Goal: Information Seeking & Learning: Learn about a topic

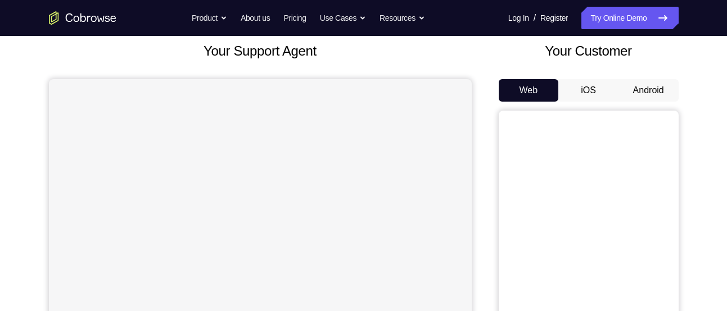
scroll to position [67, 0]
click at [648, 88] on button "Android" at bounding box center [648, 90] width 60 height 22
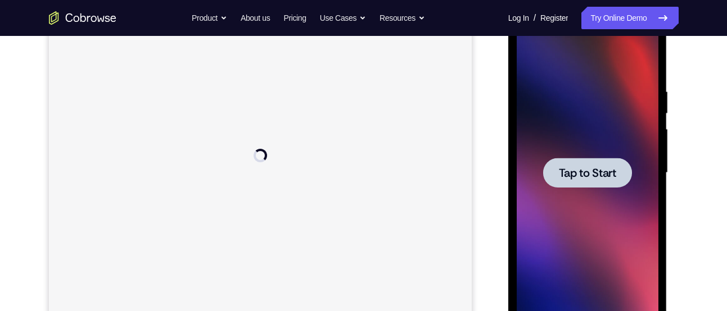
scroll to position [0, 0]
click at [603, 164] on div at bounding box center [587, 173] width 89 height 30
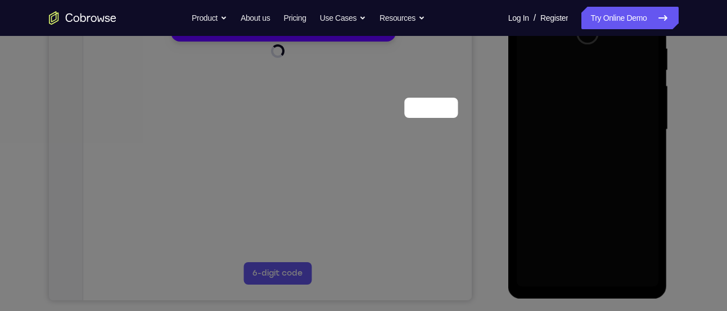
scroll to position [99, 0]
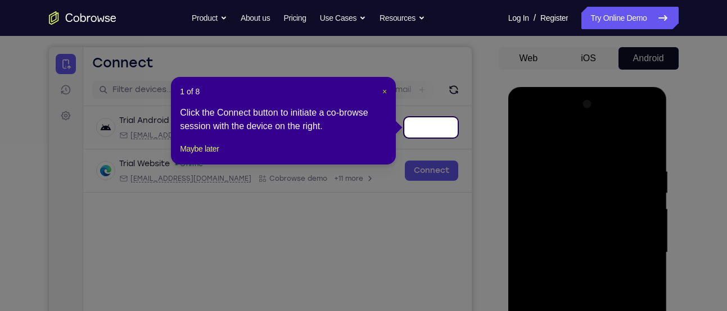
click at [383, 89] on span "×" at bounding box center [384, 91] width 4 height 9
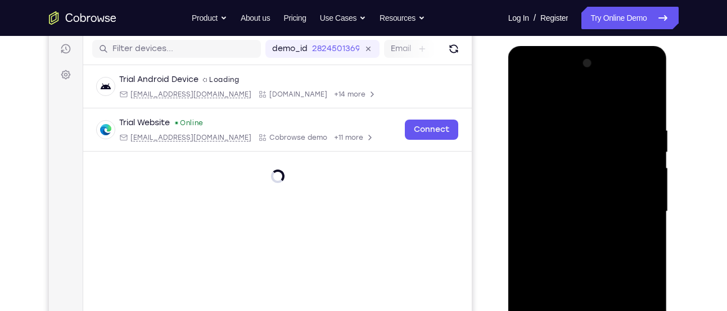
scroll to position [232, 0]
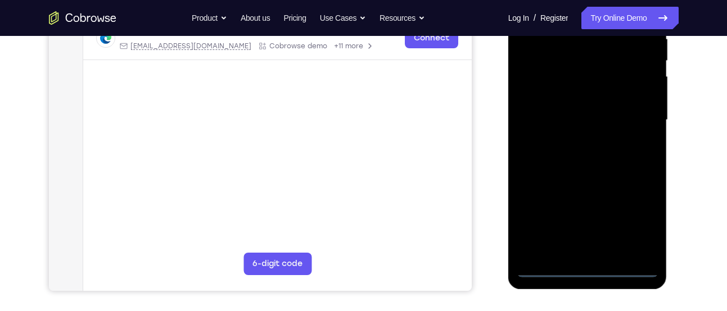
click at [585, 269] on div at bounding box center [588, 120] width 142 height 315
click at [637, 227] on div at bounding box center [588, 120] width 142 height 315
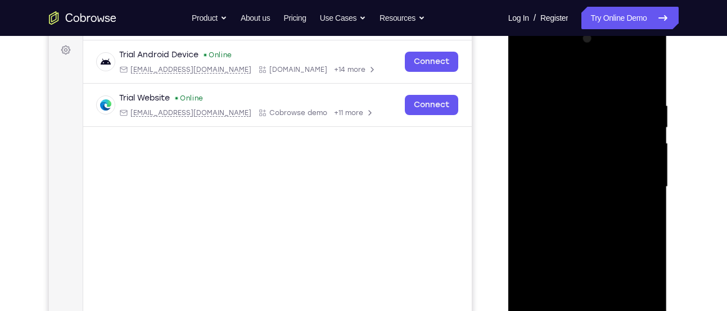
scroll to position [161, 0]
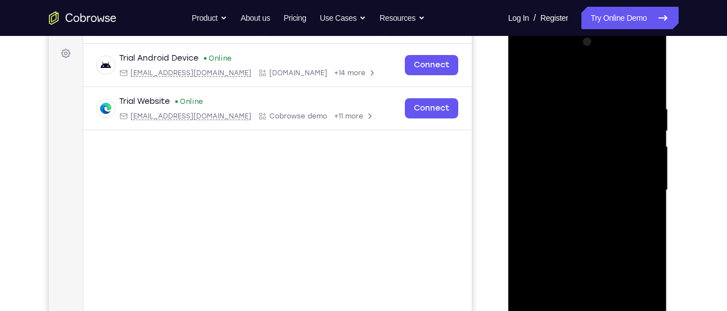
click at [541, 57] on div at bounding box center [588, 190] width 142 height 315
click at [632, 179] on div at bounding box center [588, 190] width 142 height 315
click at [576, 214] on div at bounding box center [588, 190] width 142 height 315
click at [567, 175] on div at bounding box center [588, 190] width 142 height 315
click at [557, 169] on div at bounding box center [588, 190] width 142 height 315
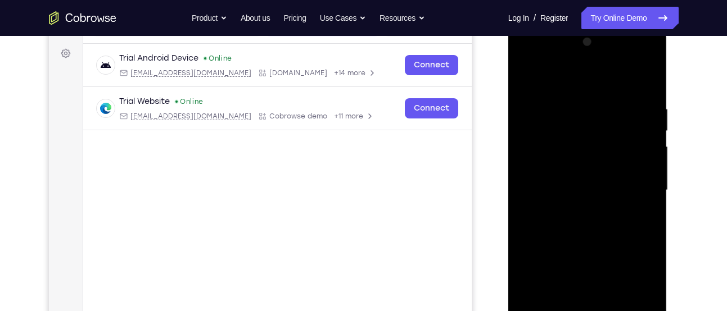
click at [562, 187] on div at bounding box center [588, 190] width 142 height 315
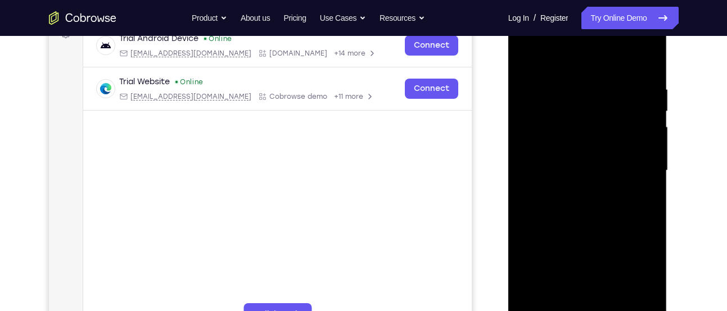
scroll to position [182, 0]
drag, startPoint x: 580, startPoint y: 61, endPoint x: 579, endPoint y: 31, distance: 29.8
click at [579, 31] on div at bounding box center [588, 170] width 142 height 315
click at [646, 77] on div at bounding box center [588, 170] width 142 height 315
click at [653, 55] on div at bounding box center [588, 170] width 142 height 315
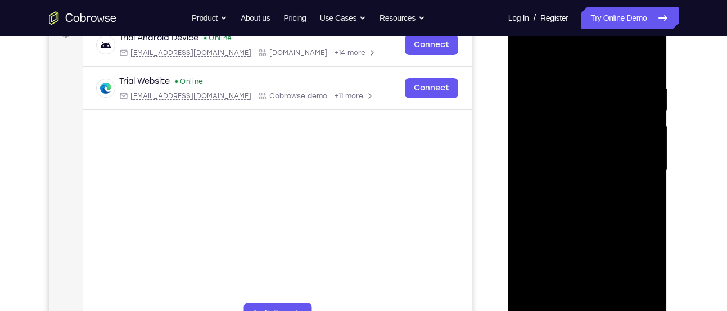
click at [613, 302] on div at bounding box center [588, 170] width 142 height 315
click at [559, 236] on div at bounding box center [588, 170] width 142 height 315
click at [526, 54] on div at bounding box center [588, 170] width 142 height 315
click at [573, 81] on div at bounding box center [588, 170] width 142 height 315
click at [630, 114] on div at bounding box center [588, 170] width 142 height 315
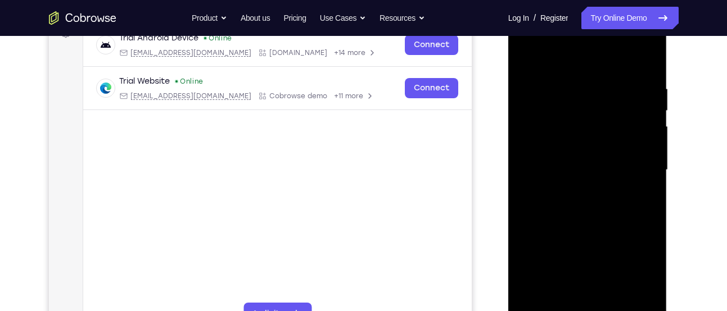
click at [630, 114] on div at bounding box center [588, 170] width 142 height 315
drag, startPoint x: 545, startPoint y: 142, endPoint x: 652, endPoint y: 141, distance: 107.4
click at [652, 142] on div at bounding box center [588, 170] width 142 height 315
click at [637, 135] on div at bounding box center [588, 170] width 142 height 315
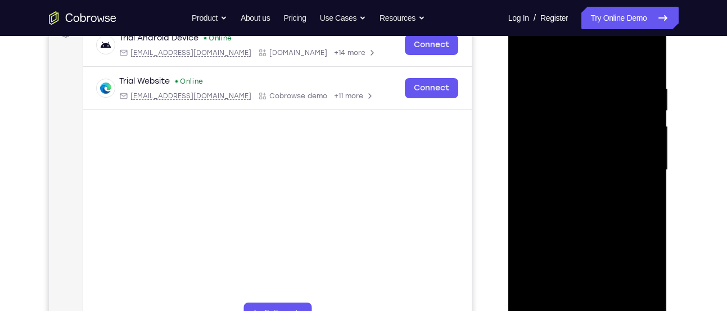
click at [637, 135] on div at bounding box center [588, 170] width 142 height 315
click at [635, 112] on div at bounding box center [588, 170] width 142 height 315
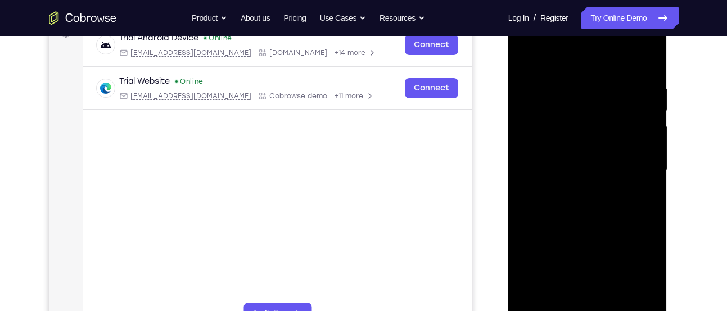
click at [635, 112] on div at bounding box center [588, 170] width 142 height 315
click at [646, 98] on div at bounding box center [588, 170] width 142 height 315
click at [650, 60] on div at bounding box center [588, 170] width 142 height 315
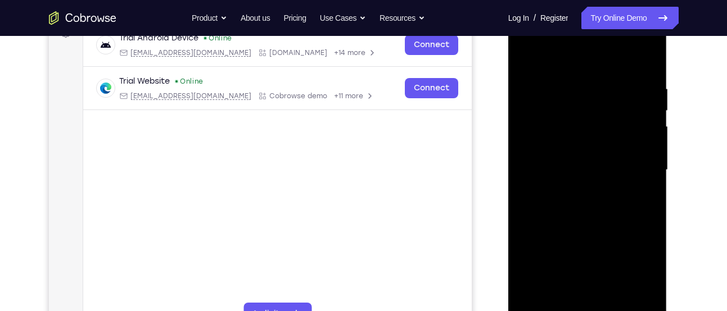
click at [614, 304] on div at bounding box center [588, 170] width 142 height 315
click at [525, 56] on div at bounding box center [588, 170] width 142 height 315
click at [559, 302] on div at bounding box center [588, 170] width 142 height 315
click at [569, 55] on div at bounding box center [588, 170] width 142 height 315
click at [644, 273] on div at bounding box center [588, 170] width 142 height 315
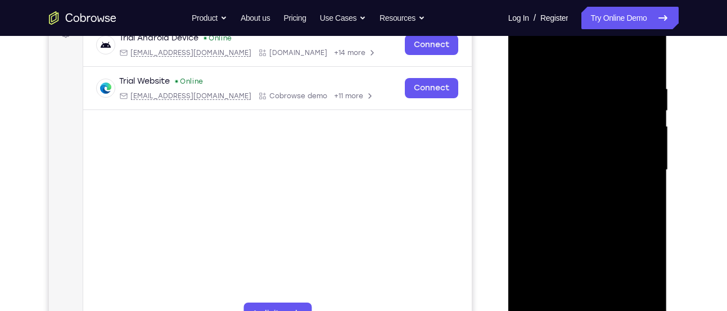
click at [644, 273] on div at bounding box center [588, 170] width 142 height 315
click at [604, 74] on div at bounding box center [588, 170] width 142 height 315
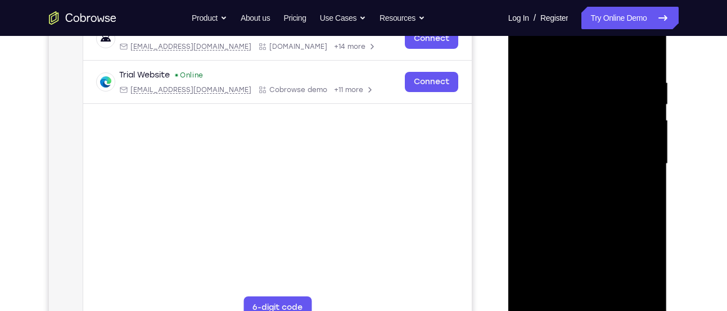
click at [642, 292] on div at bounding box center [588, 164] width 142 height 315
click at [533, 296] on div at bounding box center [588, 164] width 142 height 315
drag, startPoint x: 571, startPoint y: 80, endPoint x: 572, endPoint y: 143, distance: 63.0
click at [572, 143] on div at bounding box center [588, 164] width 142 height 315
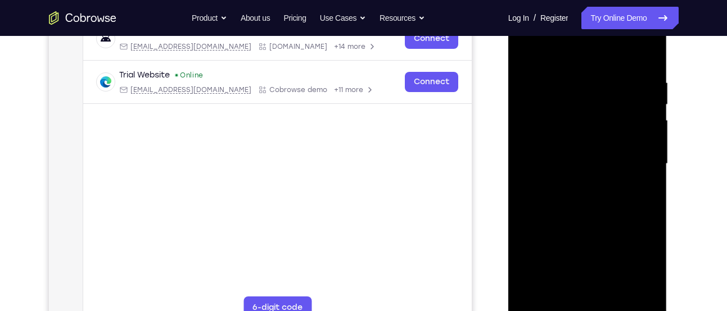
click at [653, 293] on div at bounding box center [588, 164] width 142 height 315
click at [652, 215] on div at bounding box center [588, 164] width 142 height 315
